Goal: Register for event/course

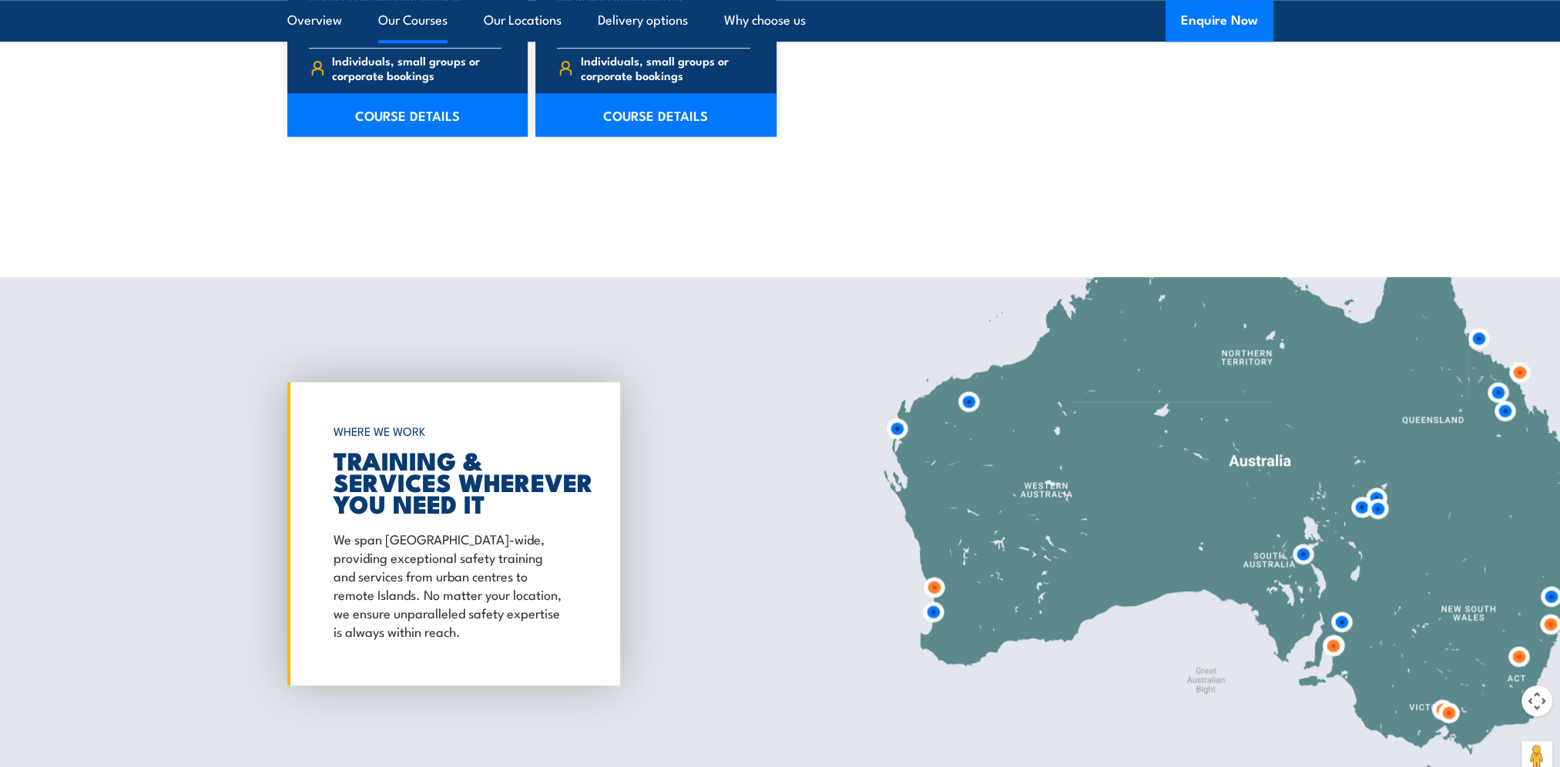
scroll to position [2003, 0]
click at [937, 589] on img at bounding box center [934, 586] width 41 height 41
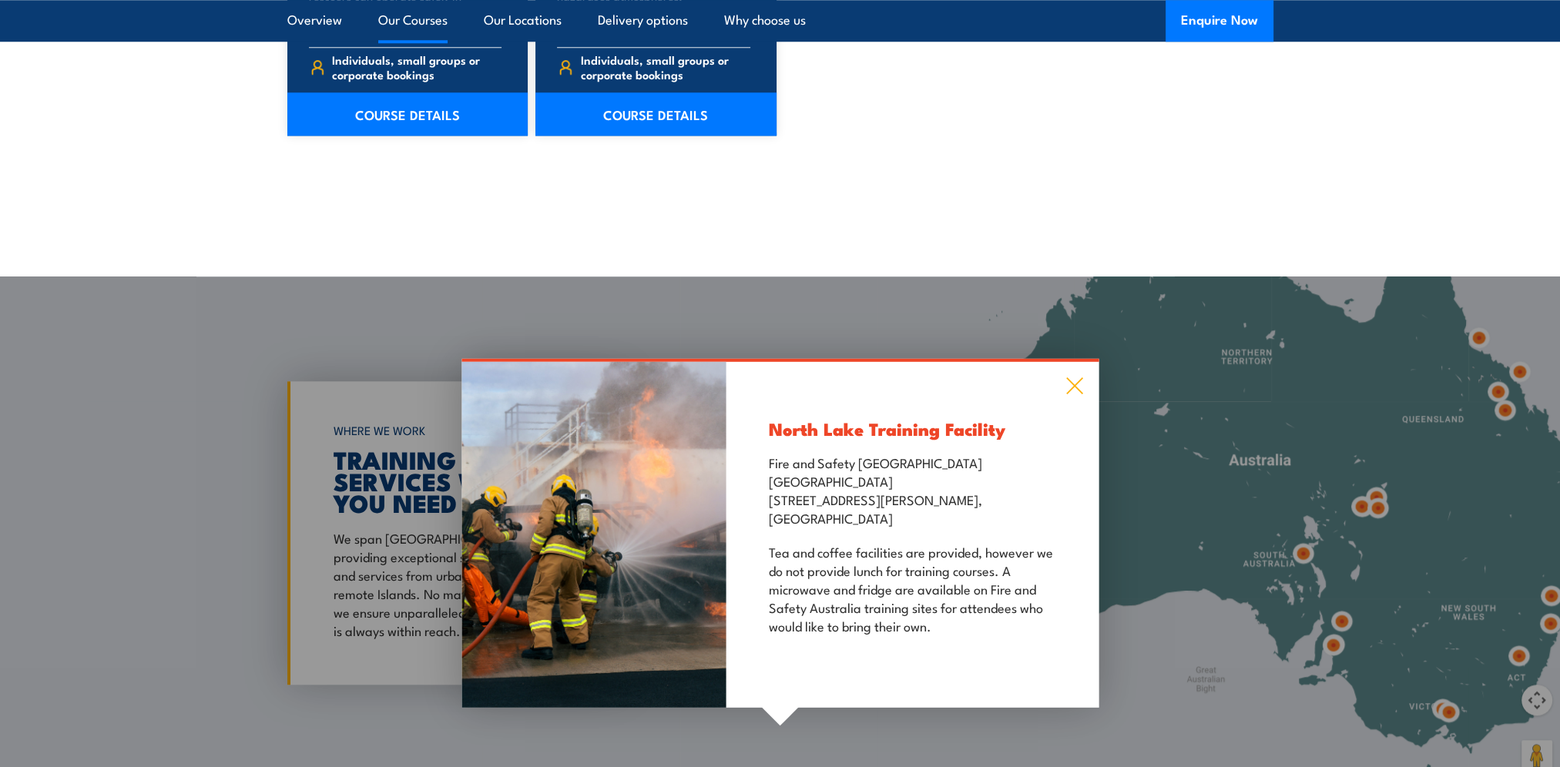
click at [1073, 386] on icon at bounding box center [1075, 386] width 18 height 17
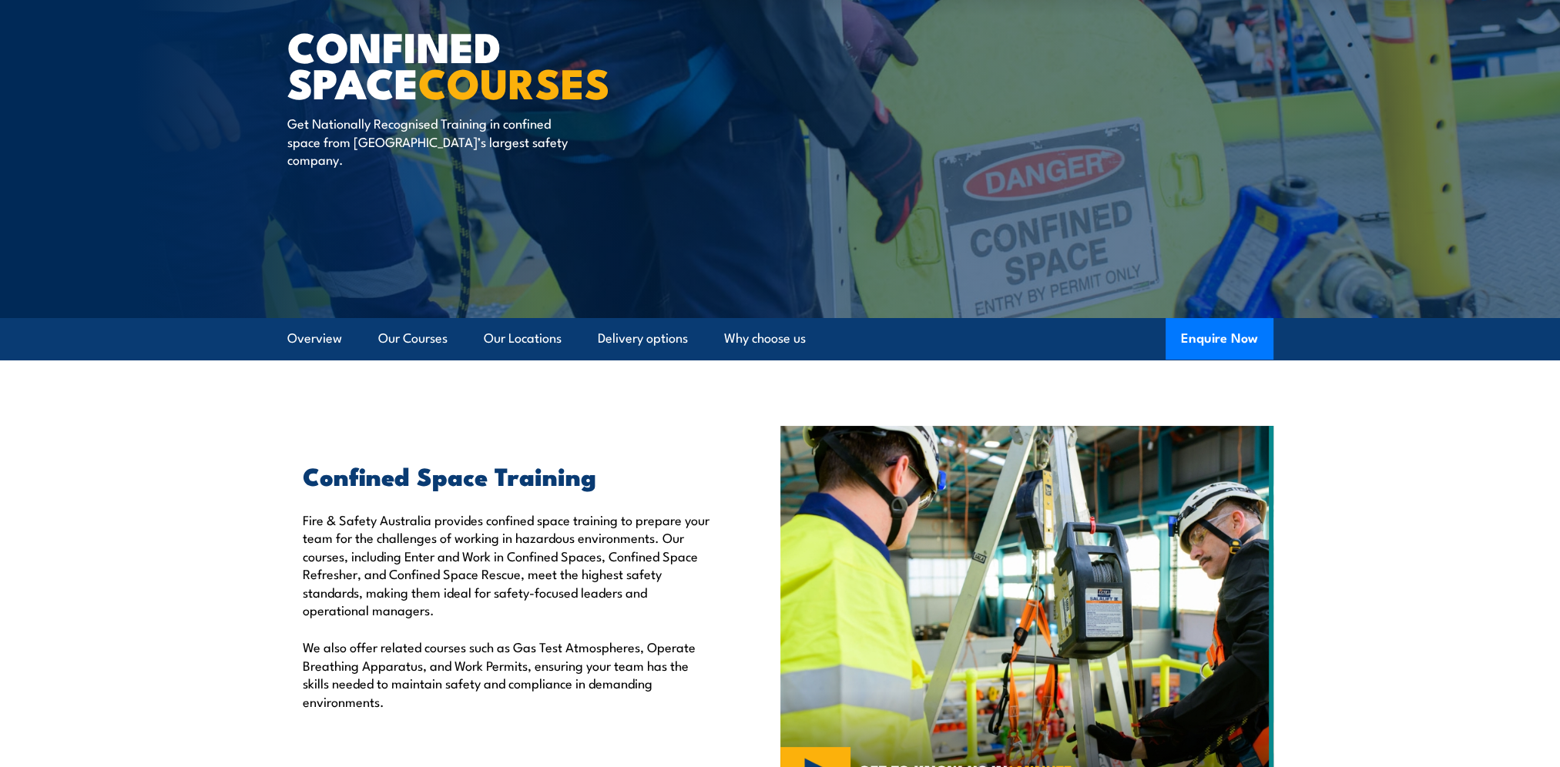
scroll to position [0, 0]
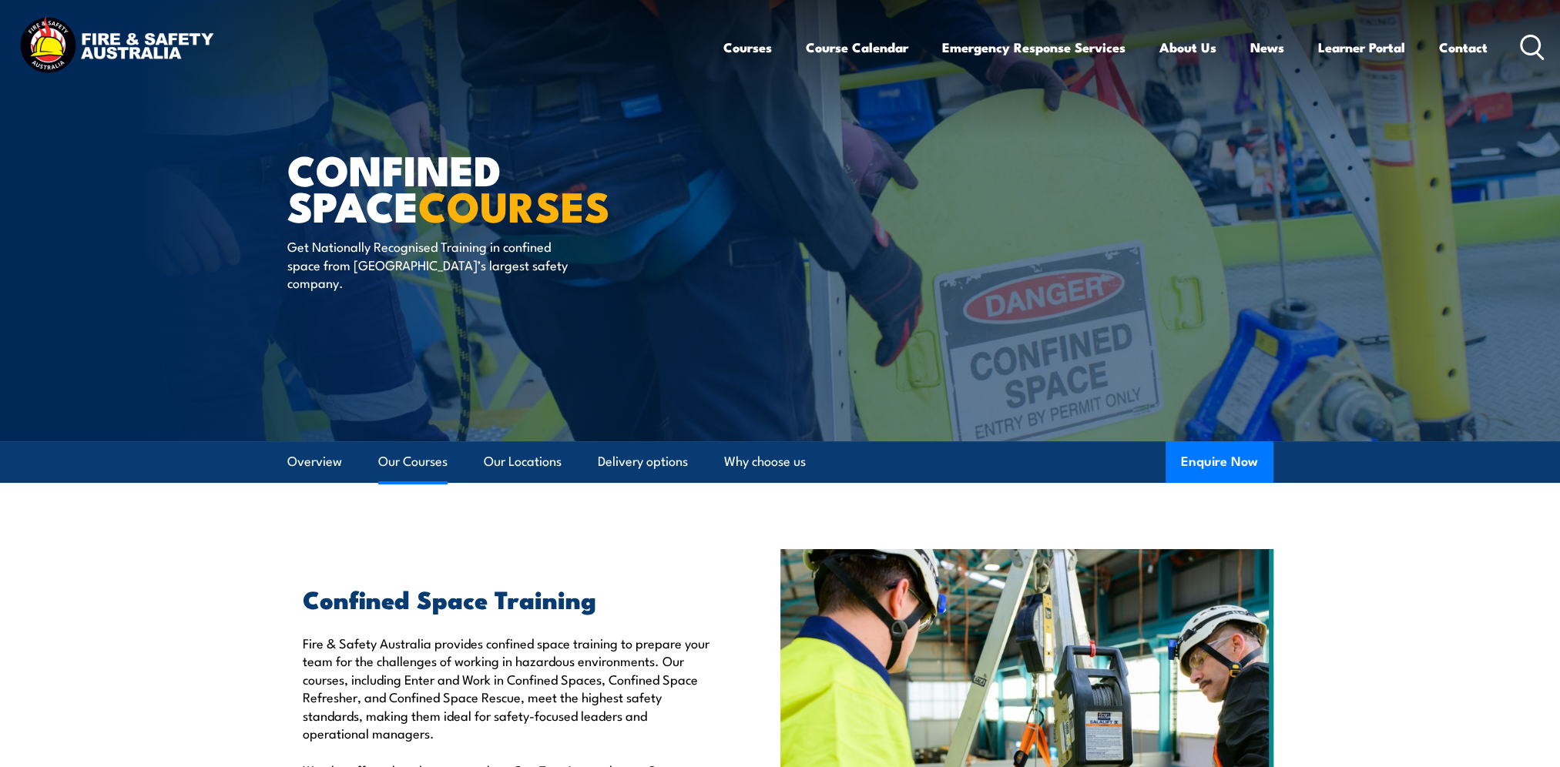
click at [400, 458] on link "Our Courses" at bounding box center [412, 461] width 69 height 41
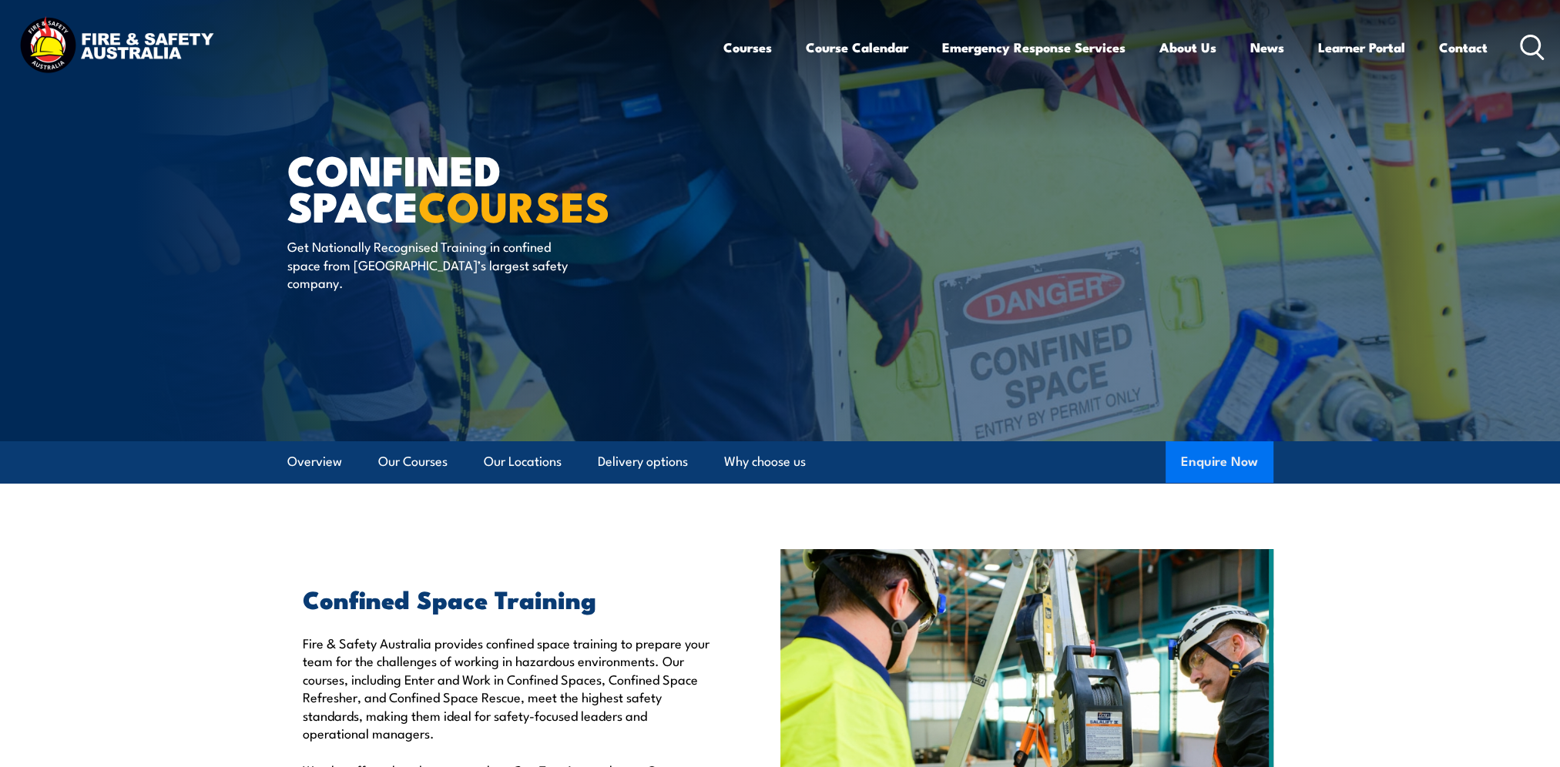
click at [1216, 462] on button "Enquire Now" at bounding box center [1220, 462] width 108 height 42
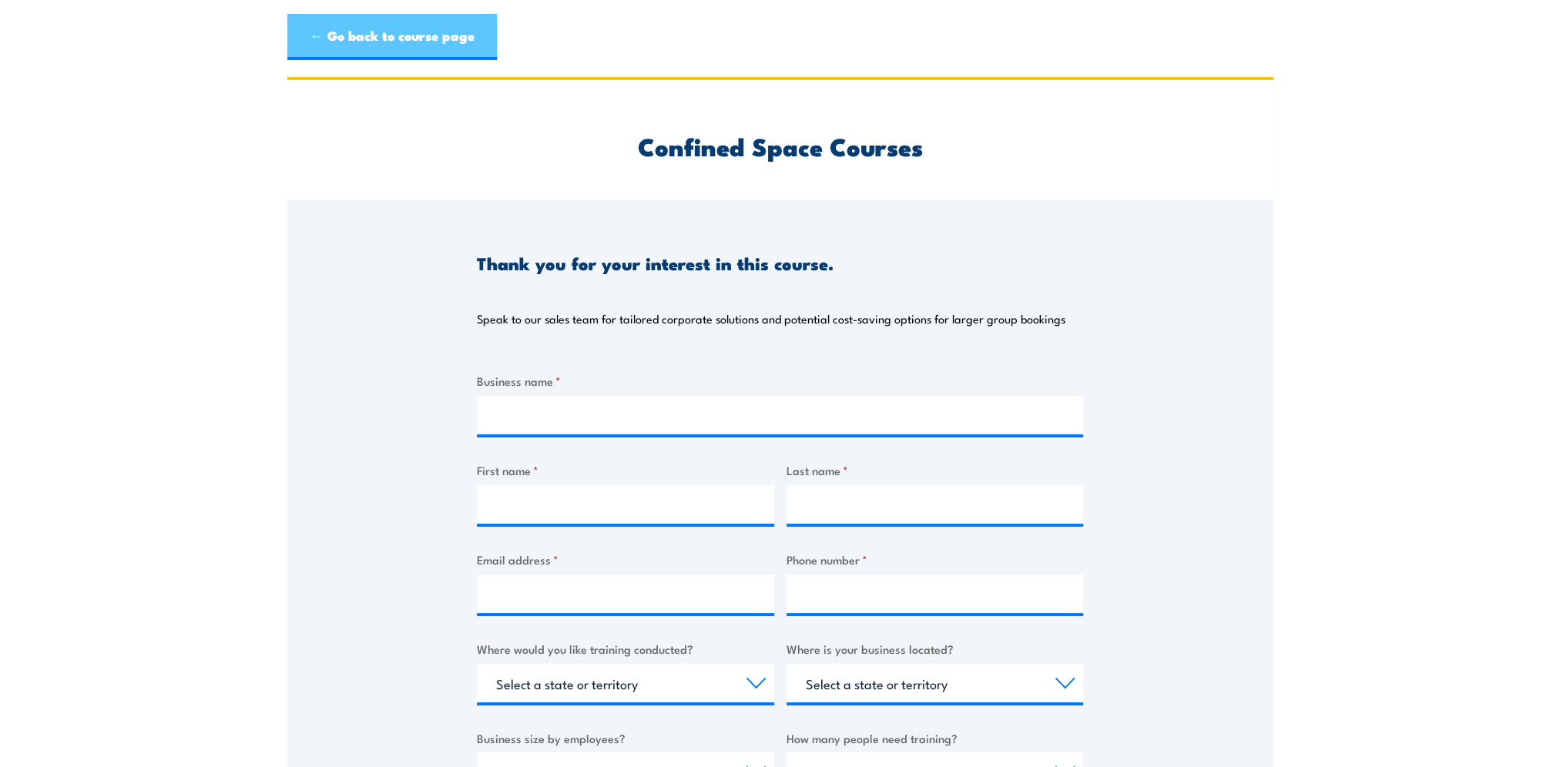
click at [377, 44] on link "← Go back to course page" at bounding box center [392, 37] width 210 height 46
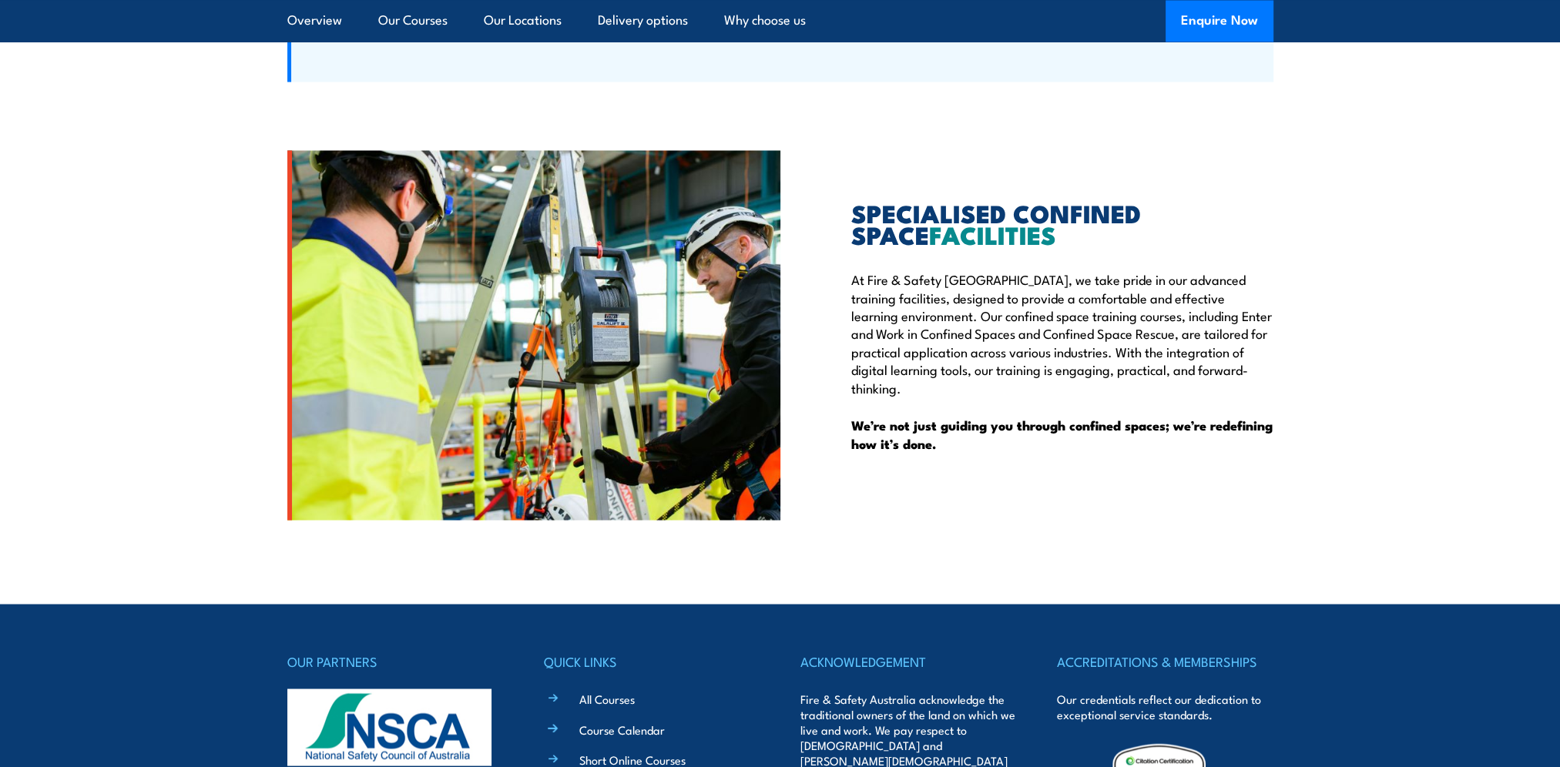
scroll to position [3979, 0]
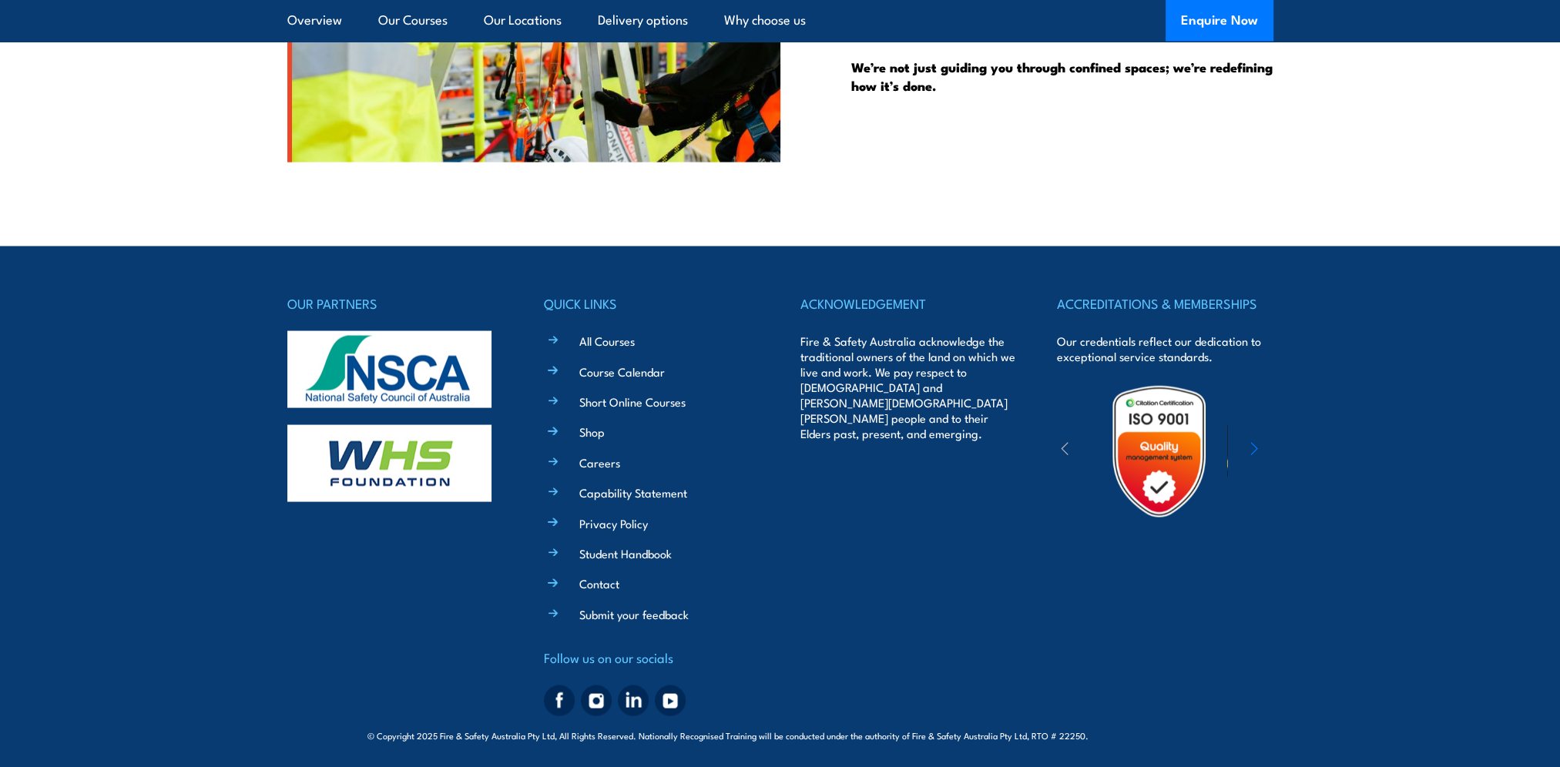
click at [554, 576] on div "QUICK LINKS All Courses Course Calendar Short Online Courses Shop Careers Capab…" at bounding box center [652, 507] width 216 height 429
click at [582, 581] on link "Contact" at bounding box center [599, 584] width 40 height 16
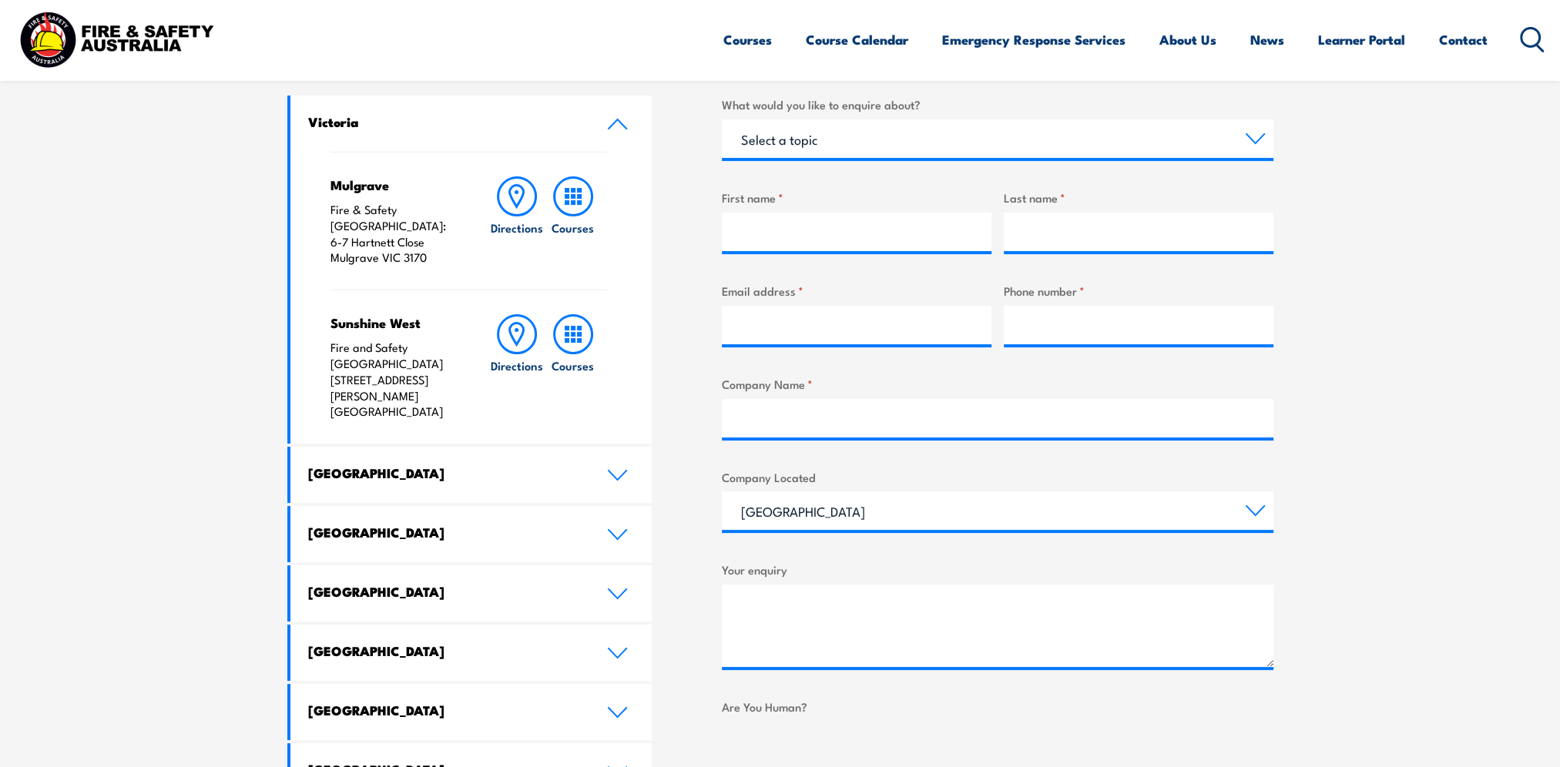
scroll to position [616, 0]
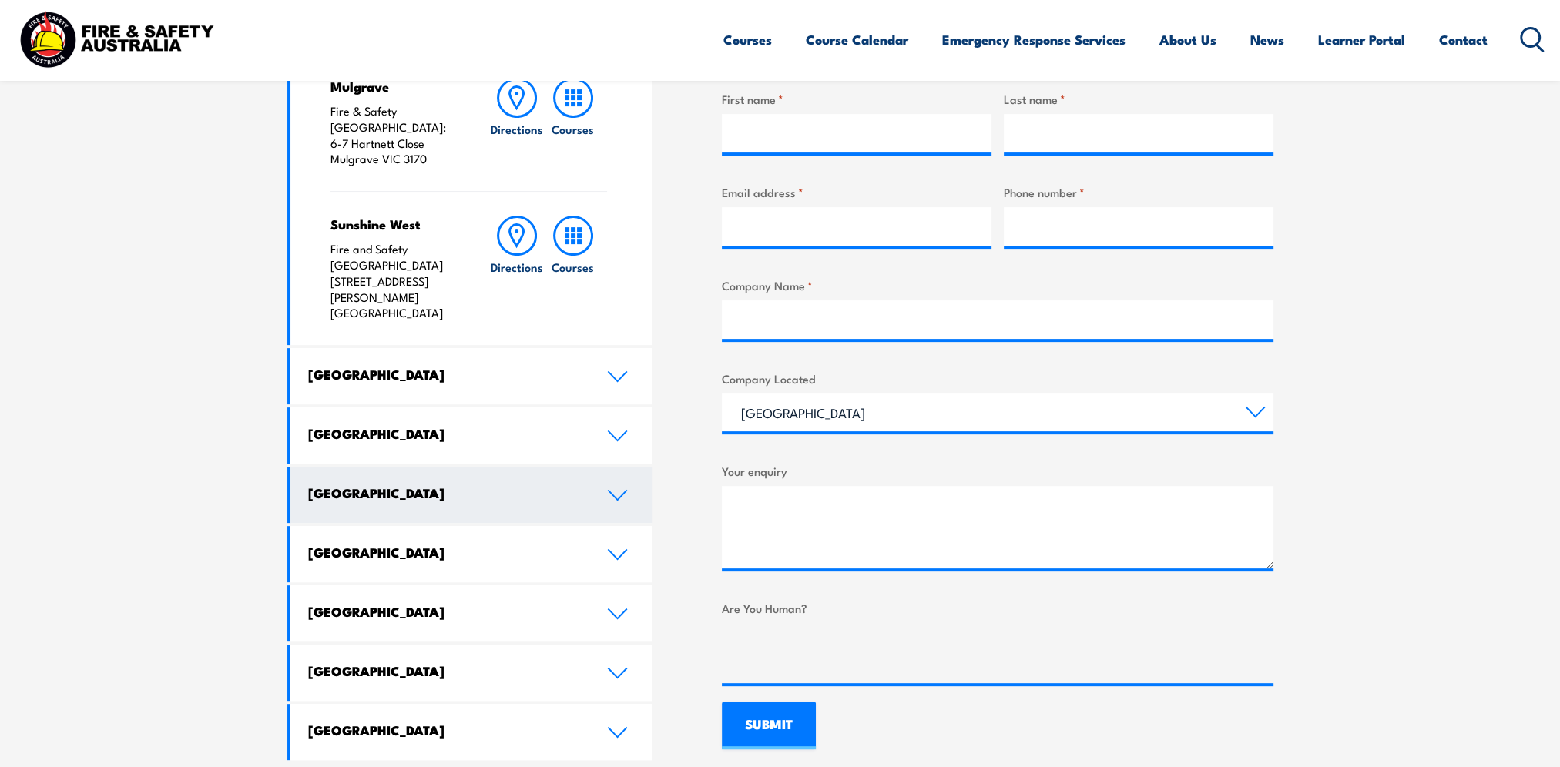
click at [624, 489] on icon at bounding box center [617, 495] width 21 height 12
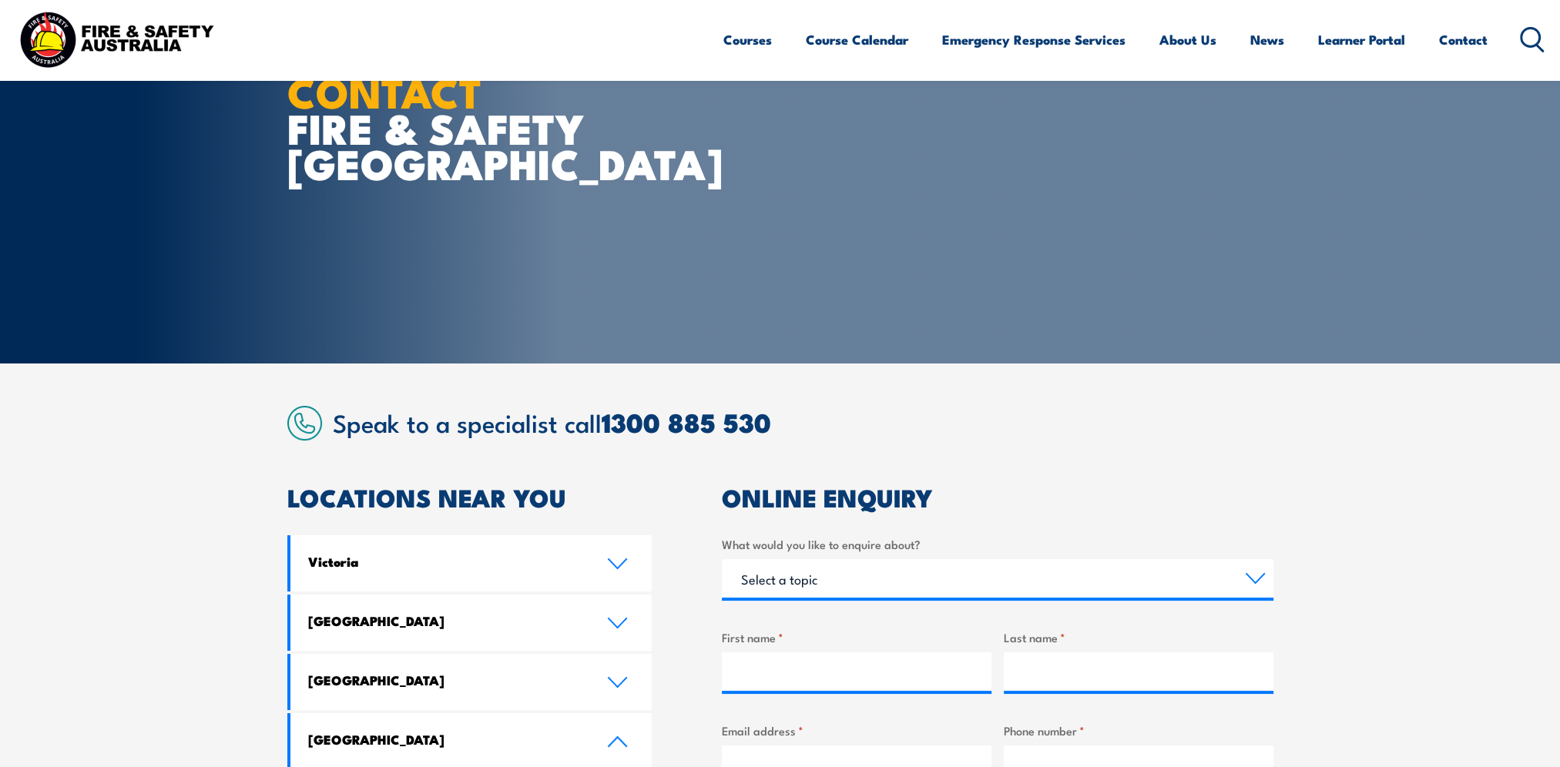
scroll to position [0, 0]
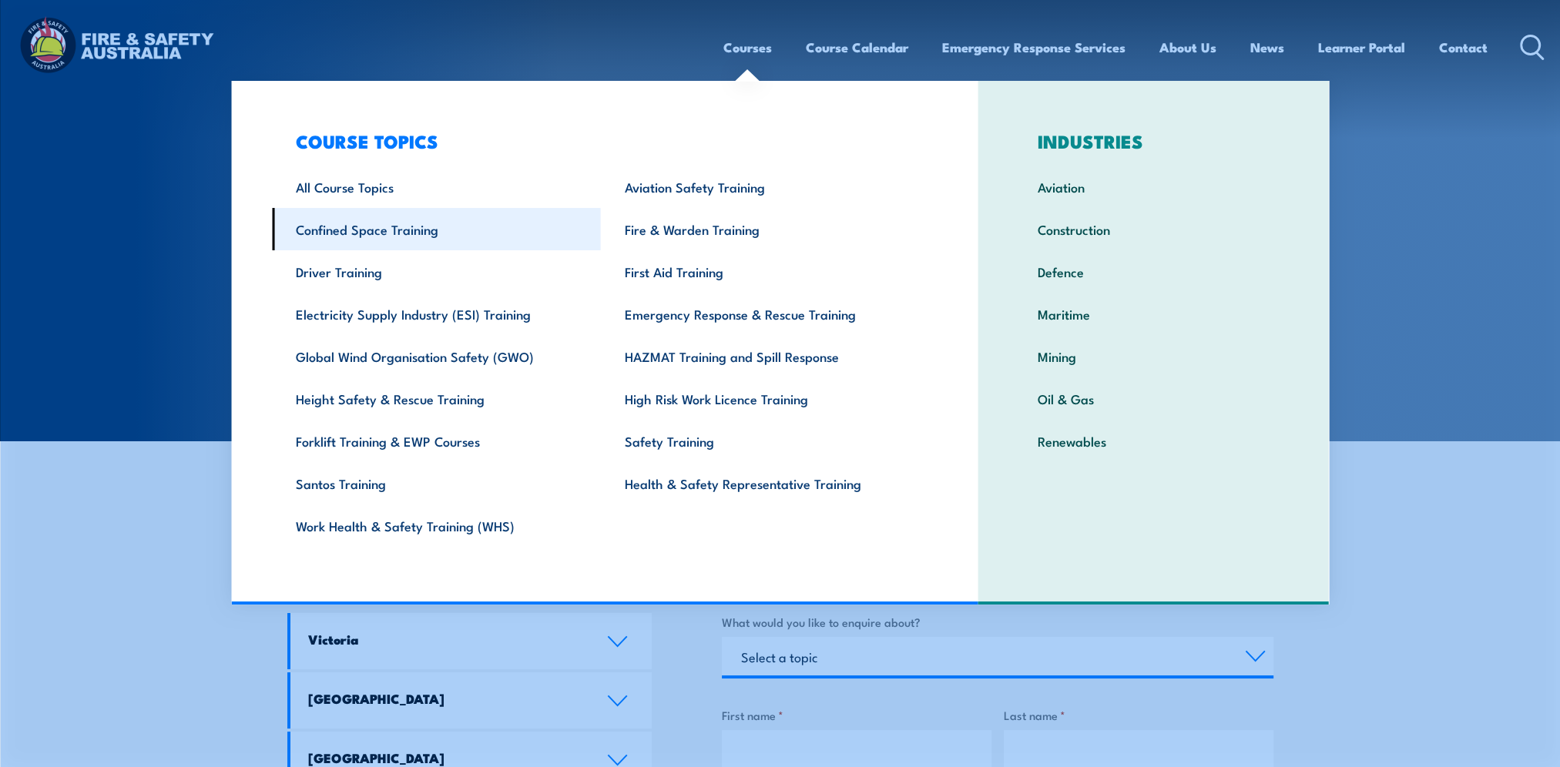
click at [416, 234] on link "Confined Space Training" at bounding box center [436, 229] width 329 height 42
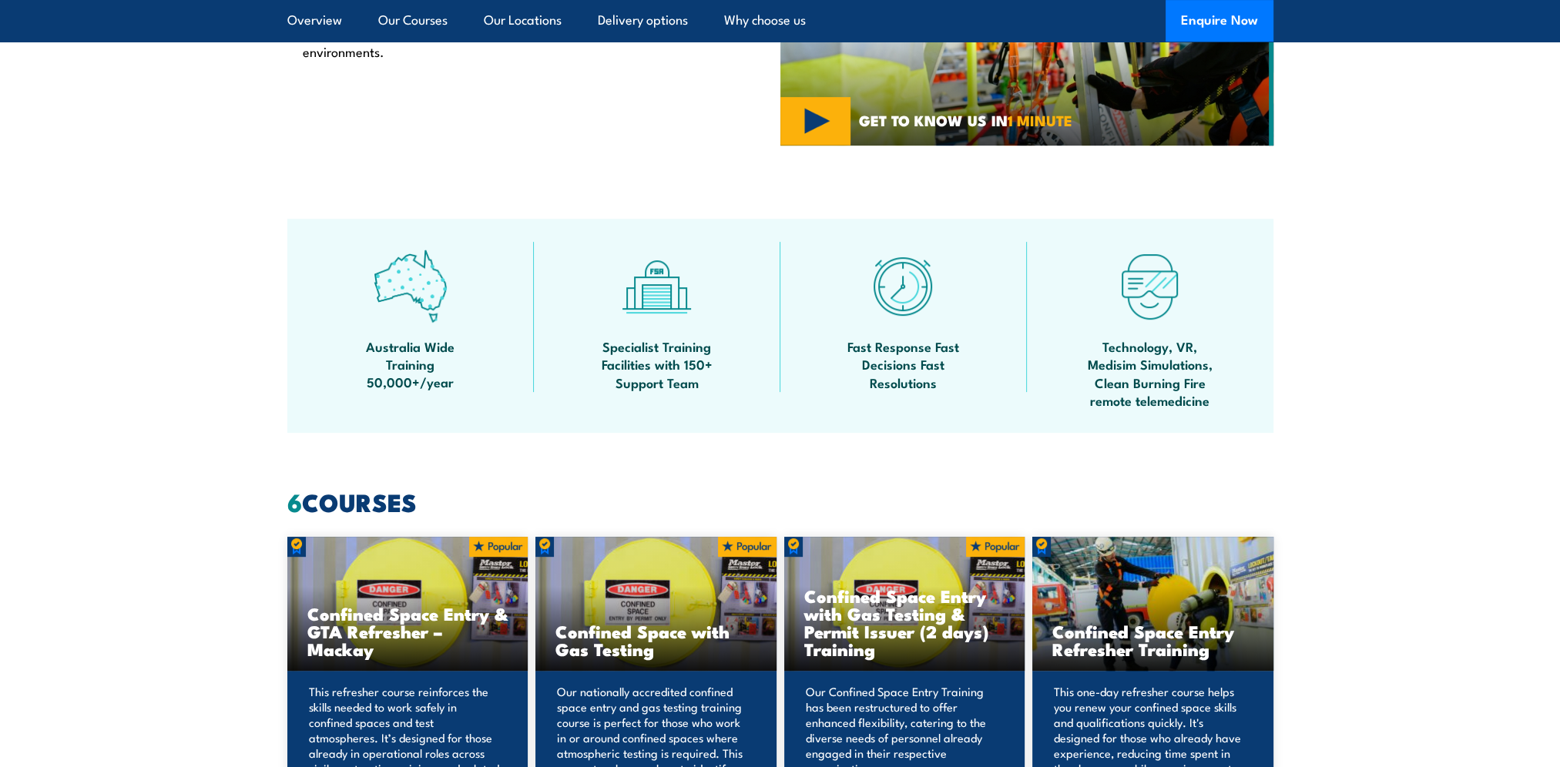
scroll to position [925, 0]
